Goal: Book appointment/travel/reservation

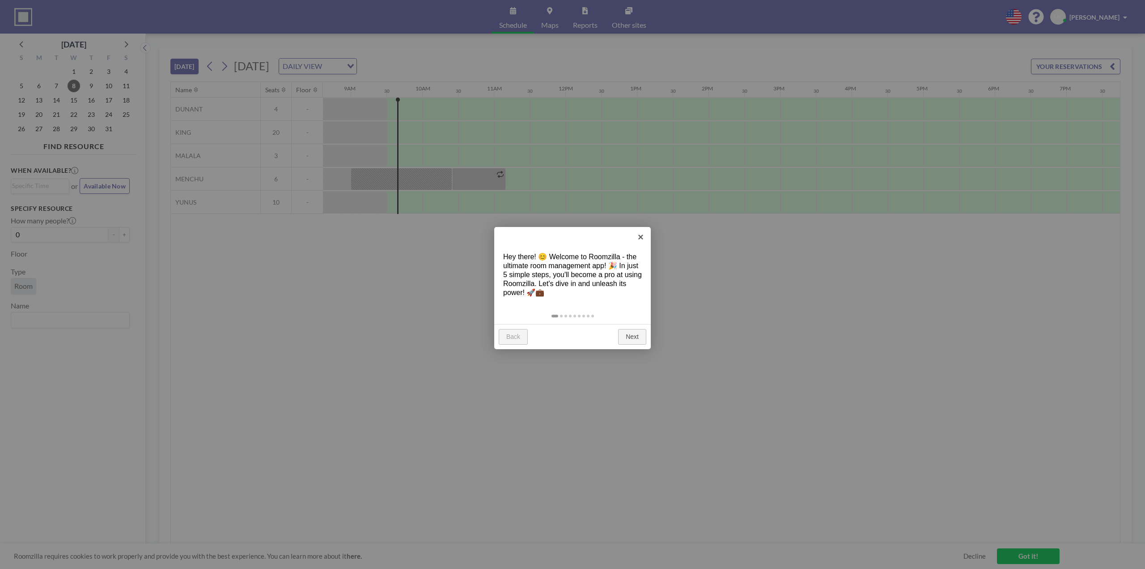
scroll to position [0, 644]
click at [631, 336] on link "Next" at bounding box center [632, 337] width 28 height 16
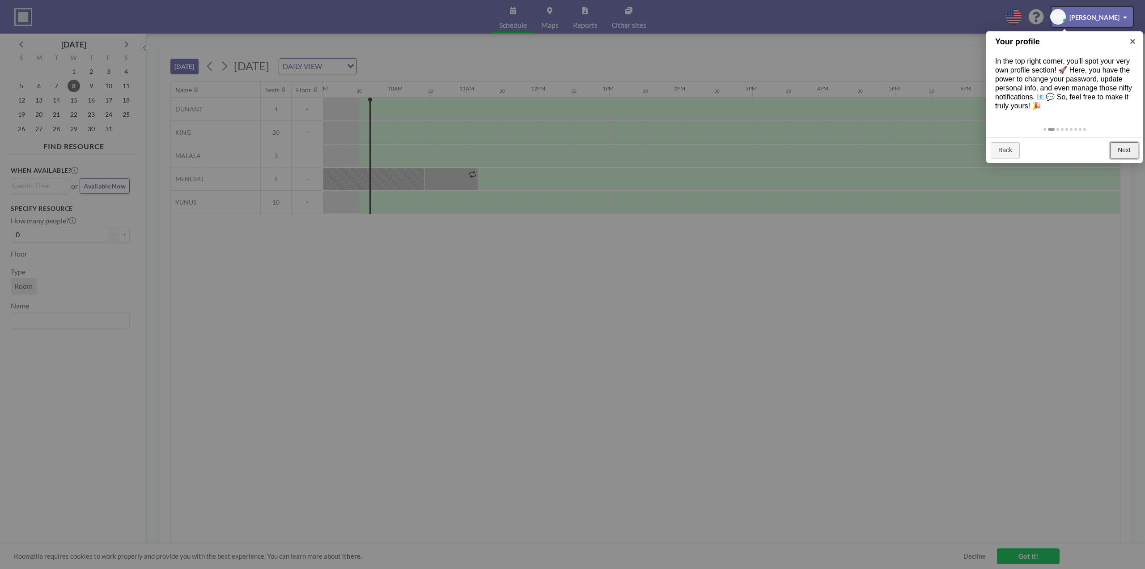
click at [1118, 149] on link "Next" at bounding box center [1124, 150] width 28 height 16
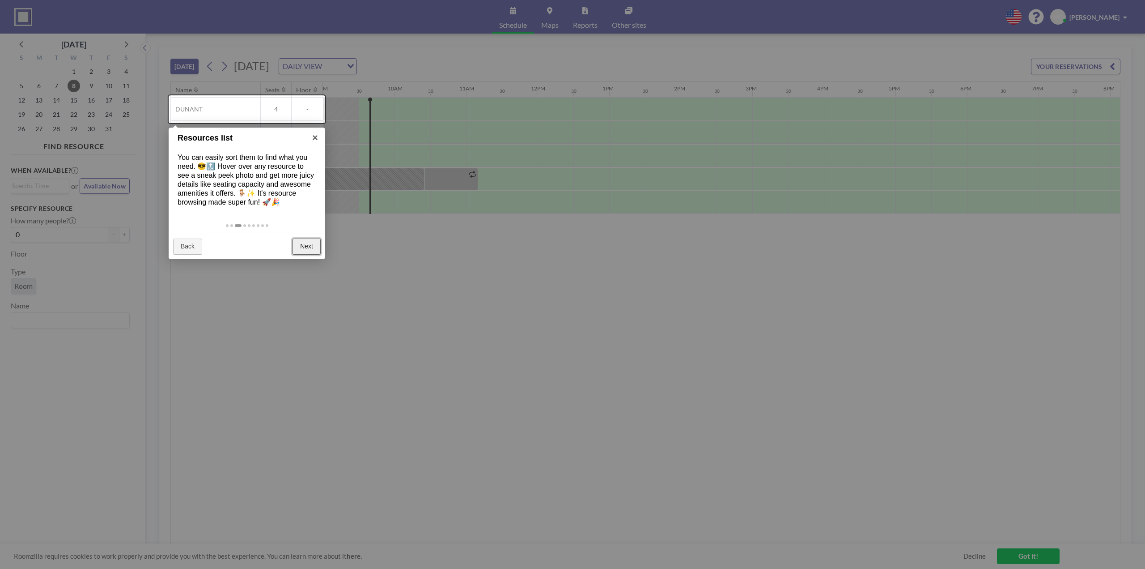
click at [304, 245] on link "Next" at bounding box center [307, 246] width 28 height 16
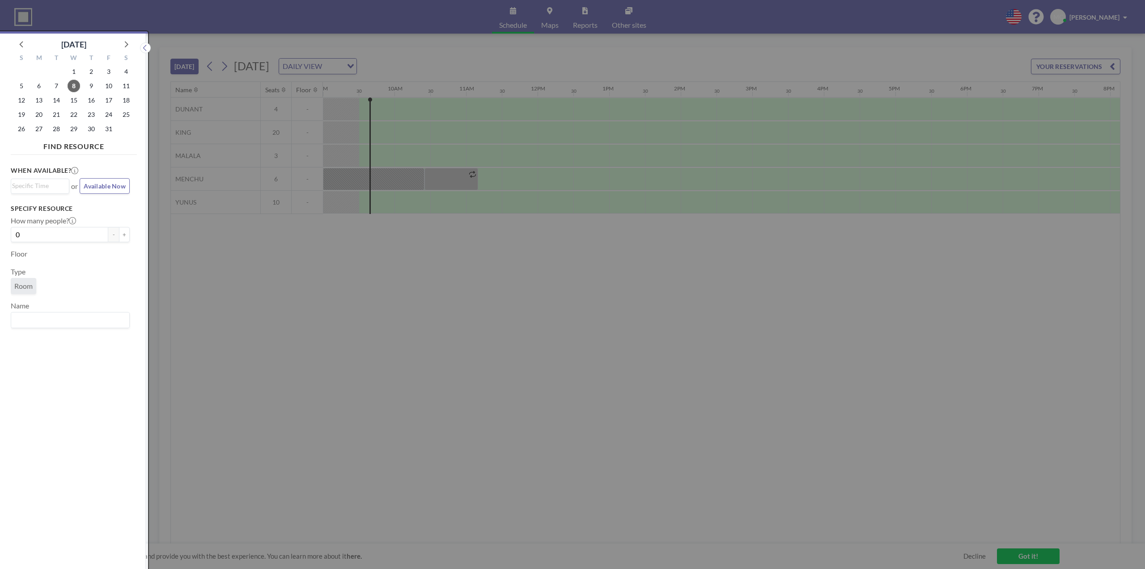
scroll to position [2, 0]
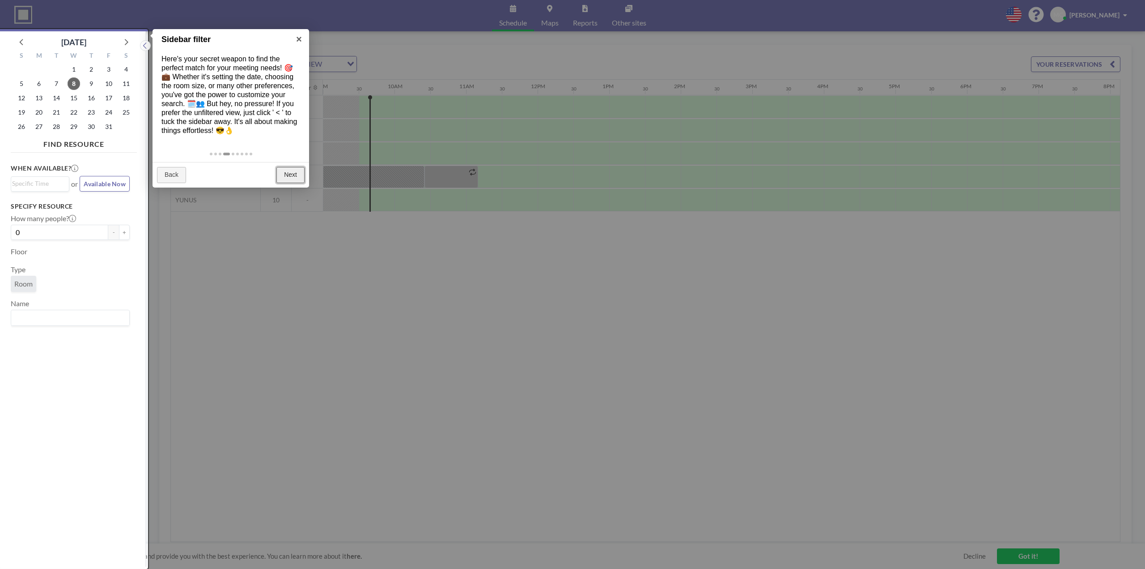
click at [294, 174] on link "Next" at bounding box center [290, 175] width 28 height 16
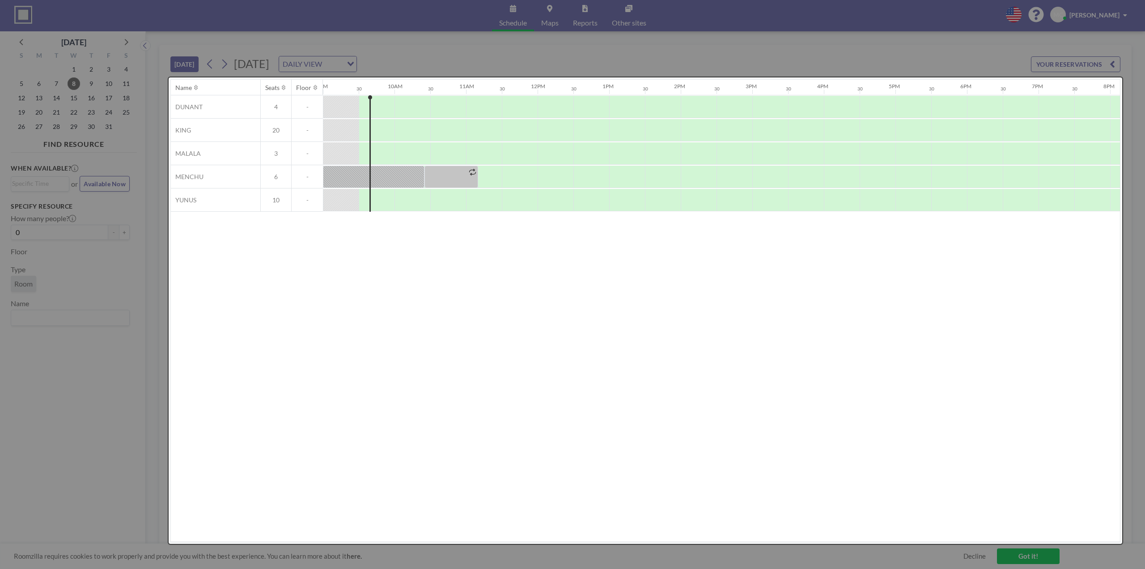
scroll to position [0, 0]
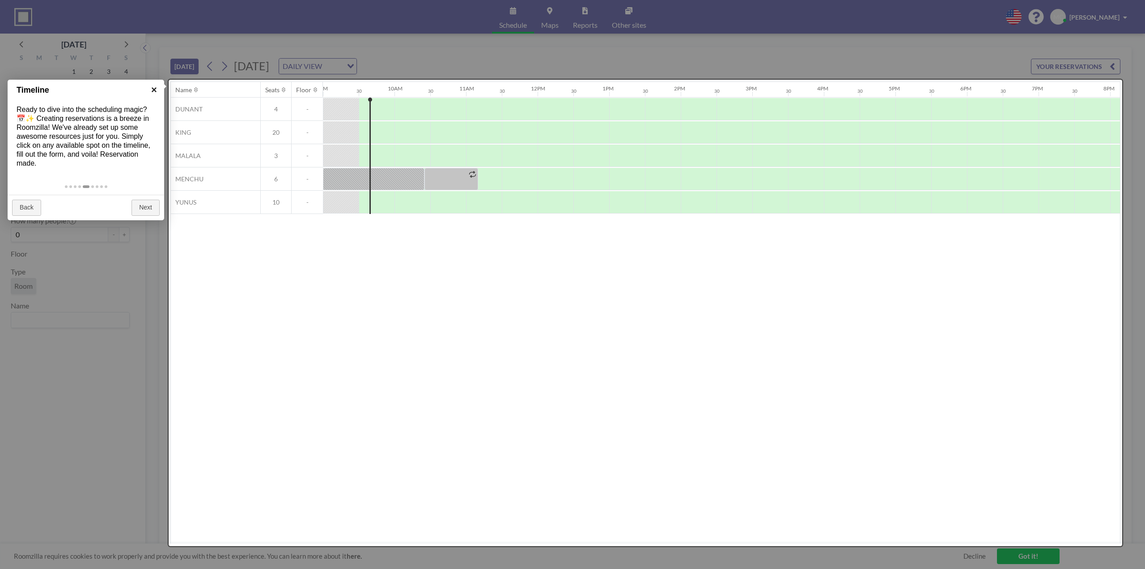
click at [157, 91] on link "×" at bounding box center [154, 90] width 20 height 20
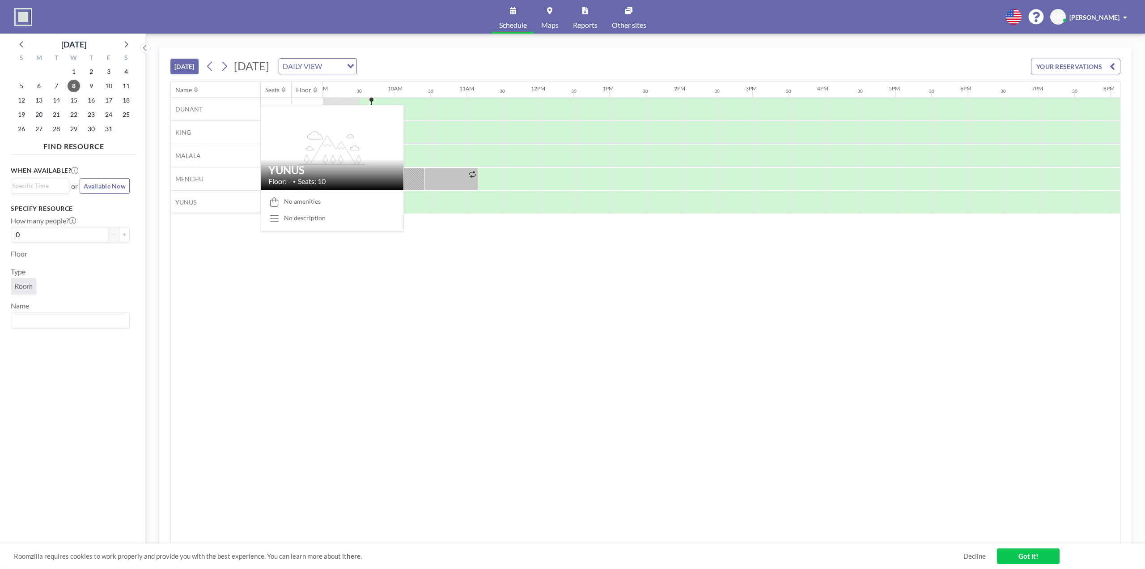
click at [226, 202] on div "YUNUS" at bounding box center [215, 202] width 89 height 23
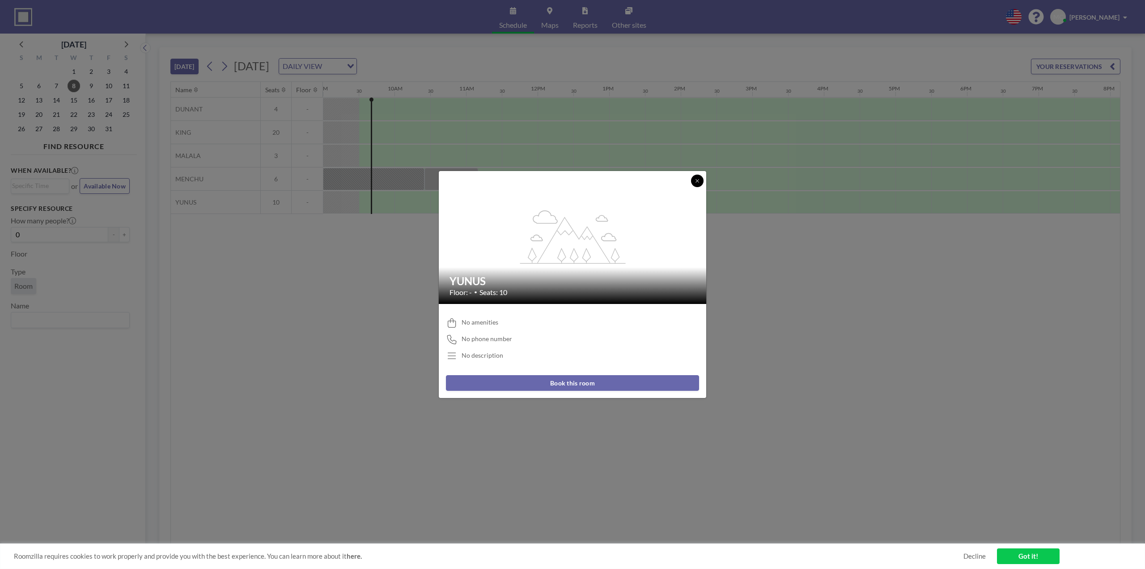
click at [699, 181] on icon at bounding box center [697, 180] width 5 height 5
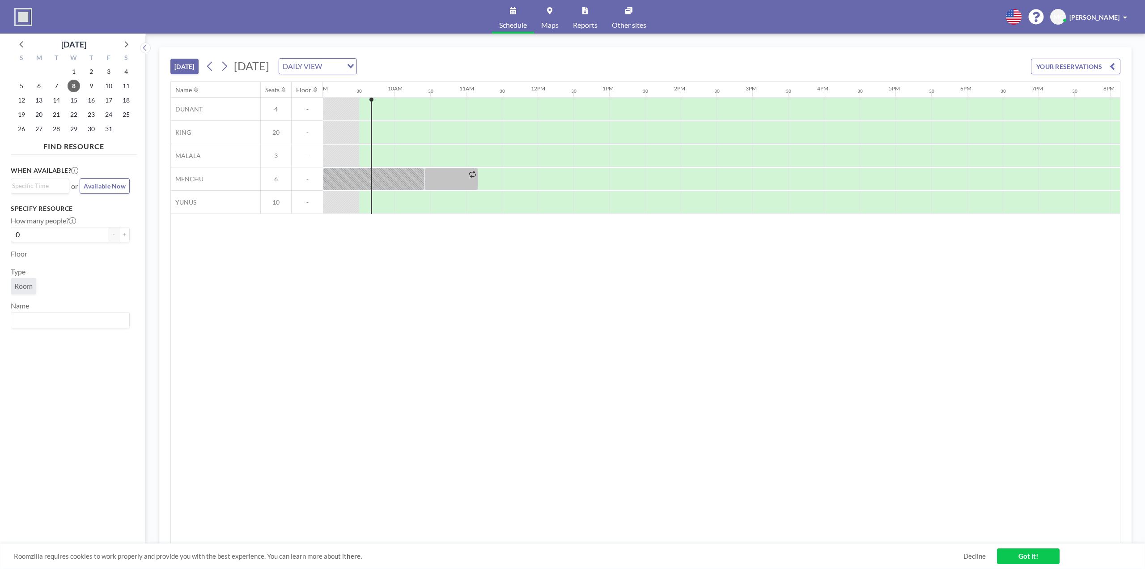
click at [354, 64] on icon "Search for option" at bounding box center [351, 66] width 6 height 4
click at [438, 96] on li "WEEKLY VIEW" at bounding box center [425, 95] width 76 height 13
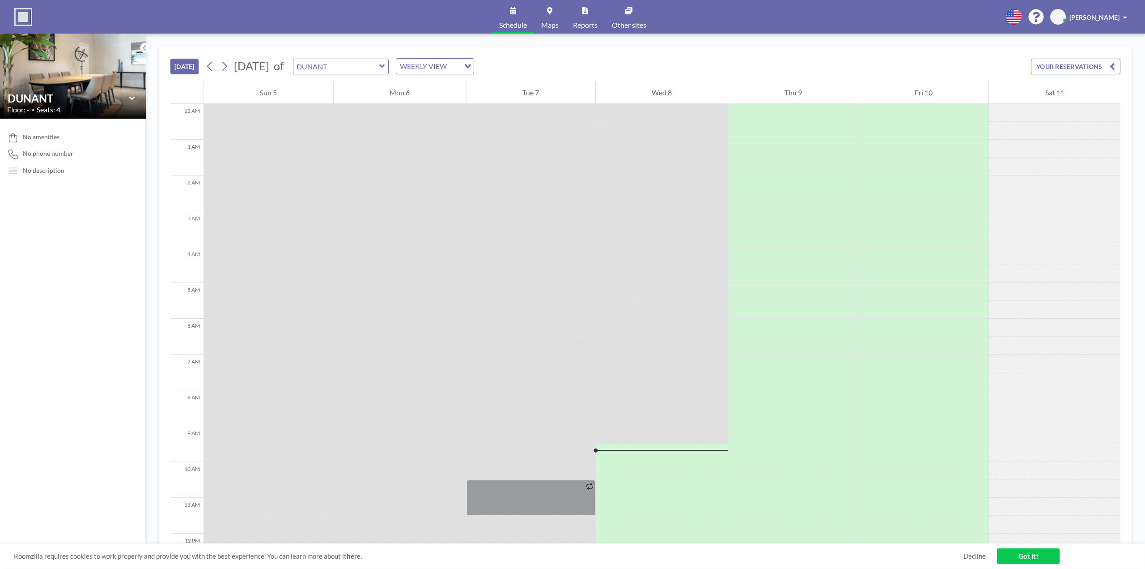
click at [459, 65] on input "Search for option" at bounding box center [454, 66] width 9 height 12
click at [472, 80] on li "DAILY VIEW" at bounding box center [468, 82] width 76 height 13
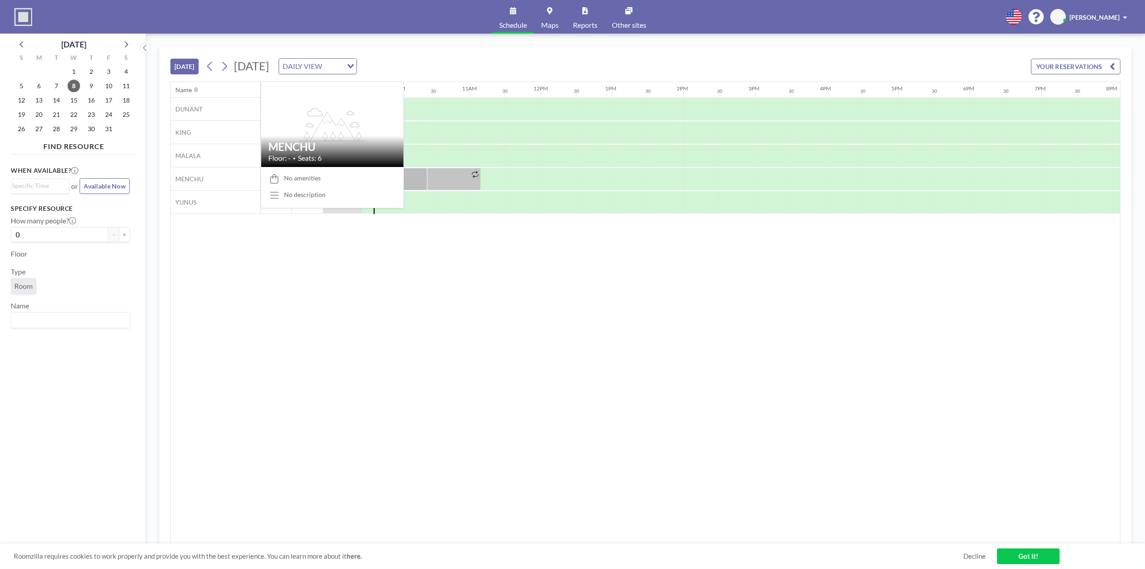
scroll to position [0, 644]
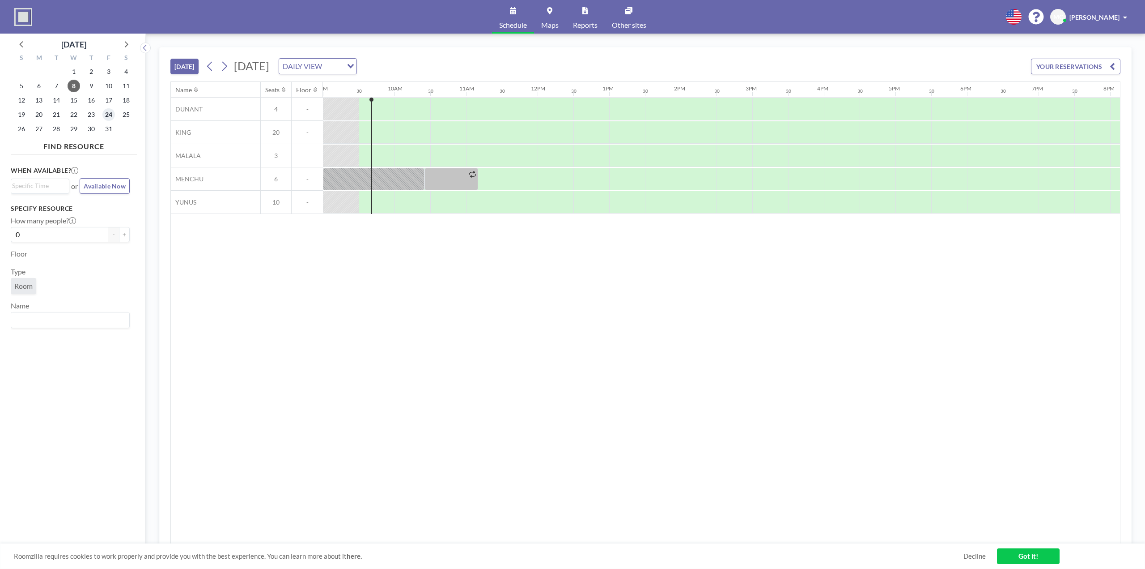
click at [106, 115] on span "24" at bounding box center [108, 114] width 13 height 13
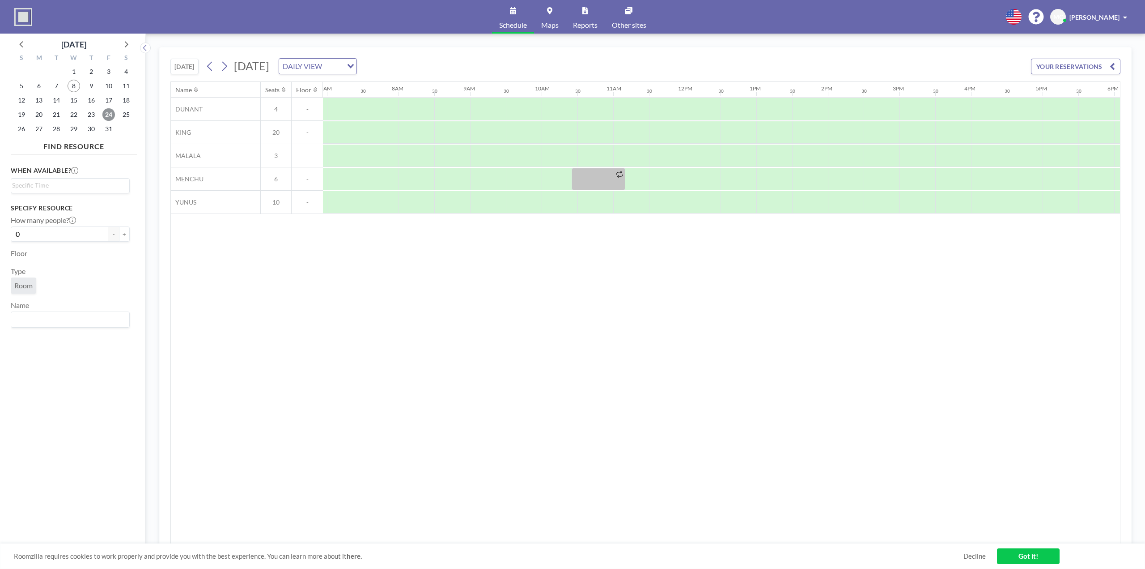
scroll to position [0, 537]
click at [382, 196] on div at bounding box center [377, 202] width 36 height 22
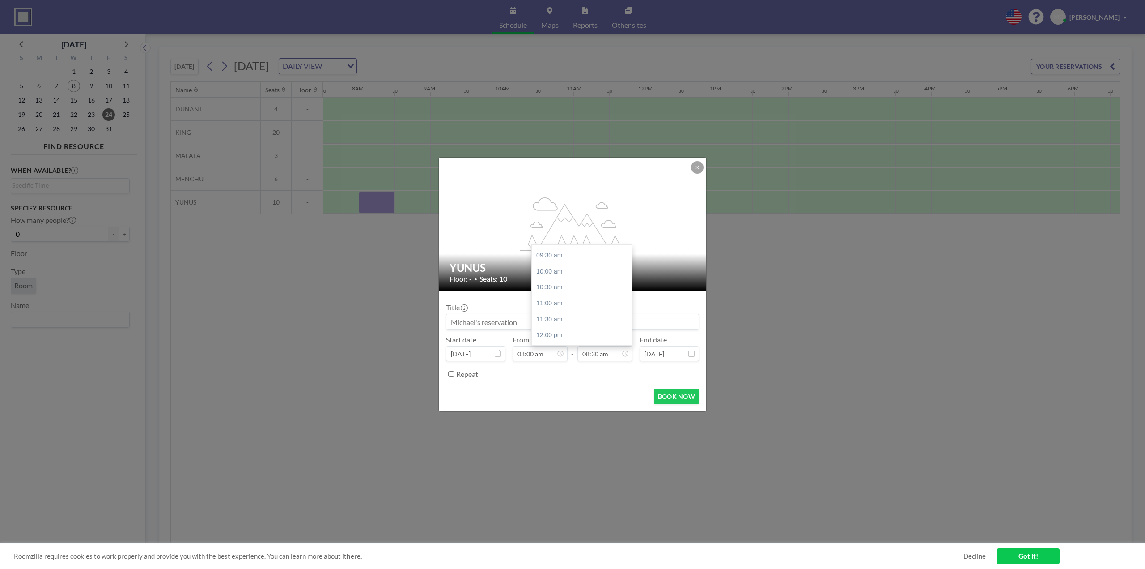
scroll to position [315, 0]
click at [576, 318] on div "12:00 pm" at bounding box center [584, 319] width 105 height 16
type input "12:00 pm"
click at [681, 398] on button "BOOK NOW" at bounding box center [676, 396] width 45 height 16
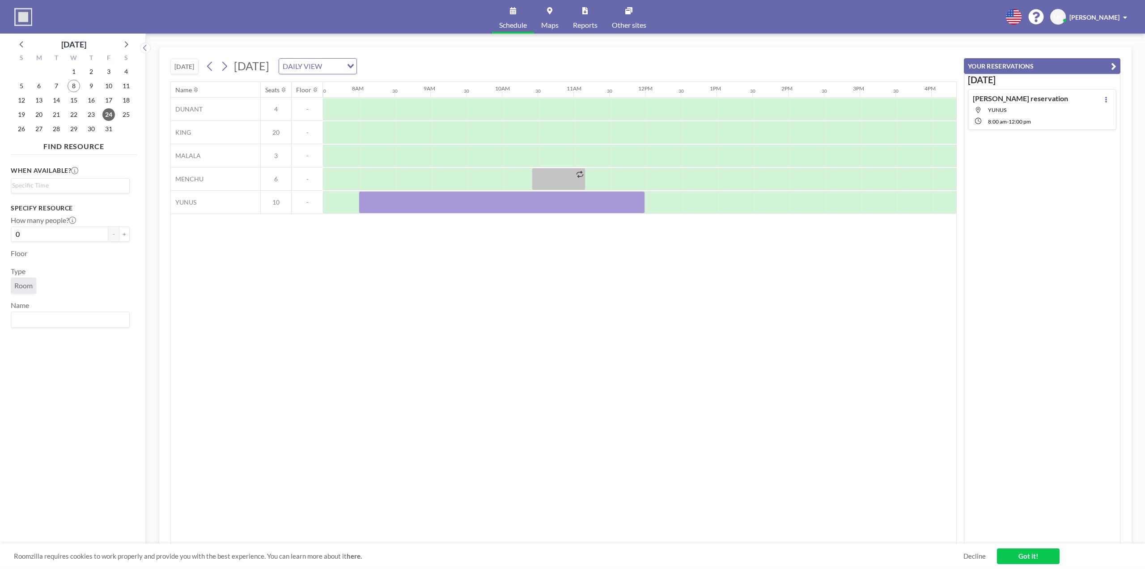
click at [1033, 556] on link "Got it!" at bounding box center [1028, 556] width 63 height 16
click at [624, 312] on div "Name Seats Floor 12AM 30 1AM 30 2AM 30 3AM 30 4AM 30 5AM 30 6AM 30 7AM 30 8AM 3…" at bounding box center [564, 313] width 786 height 462
click at [1105, 99] on icon at bounding box center [1107, 100] width 4 height 6
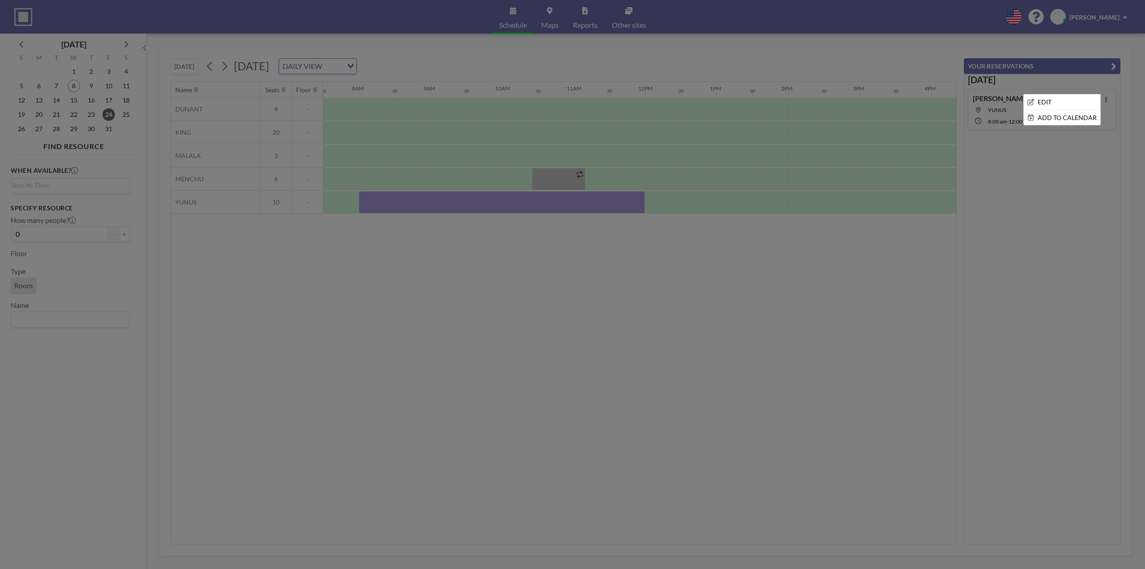
click at [1056, 102] on li "EDIT" at bounding box center [1062, 101] width 76 height 15
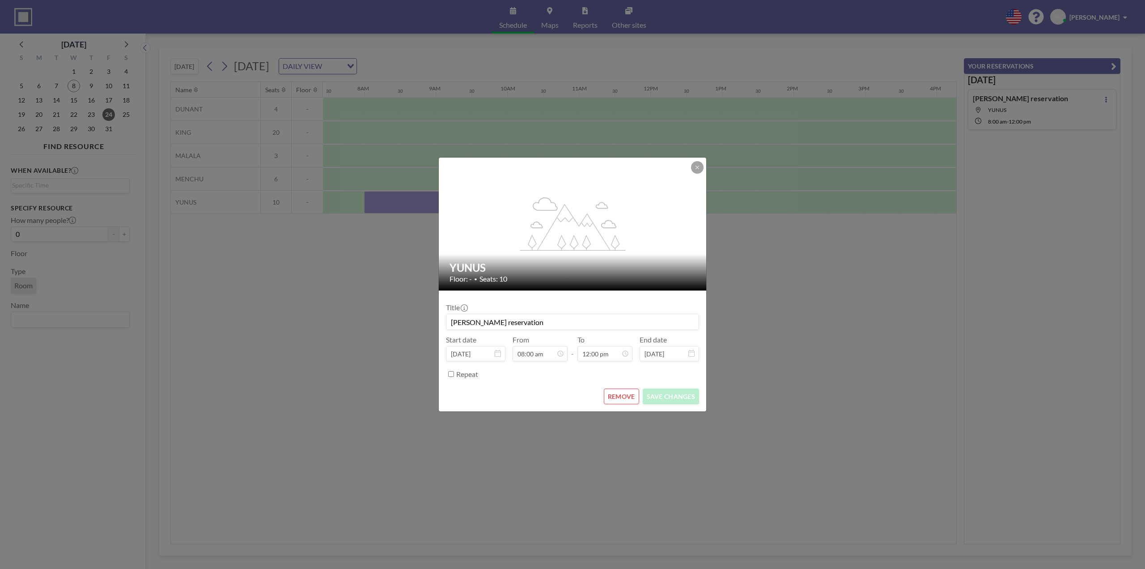
scroll to position [0, 537]
drag, startPoint x: 449, startPoint y: 322, endPoint x: 456, endPoint y: 324, distance: 7.5
click at [450, 322] on input "[PERSON_NAME] reservation" at bounding box center [572, 321] width 252 height 15
type input "Brack.Alltron: Team Workshop"
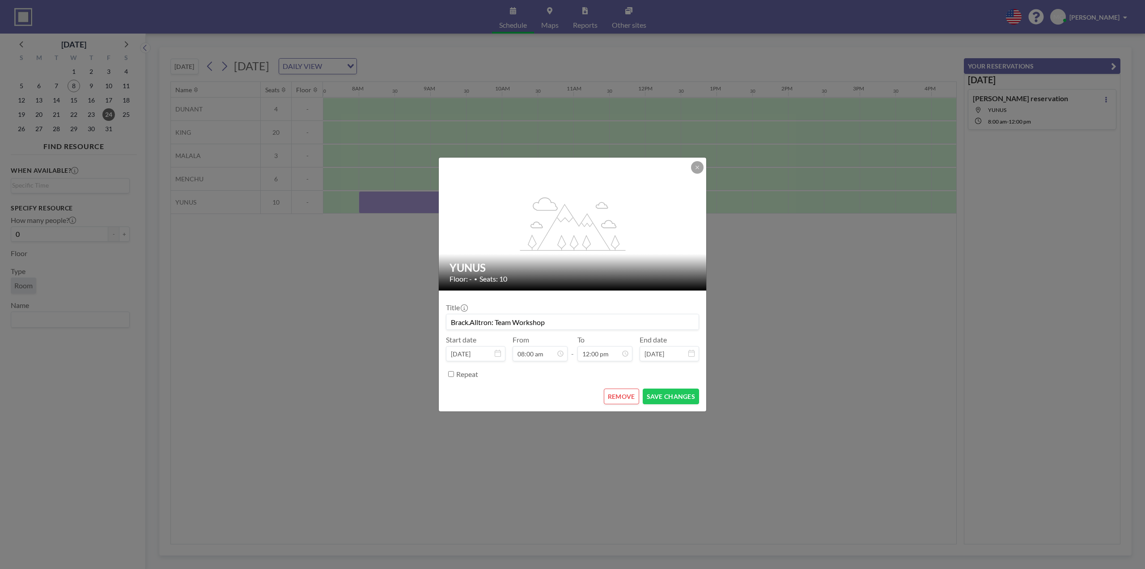
click at [662, 394] on button "SAVE CHANGES" at bounding box center [671, 396] width 56 height 16
